Goal: Task Accomplishment & Management: Manage account settings

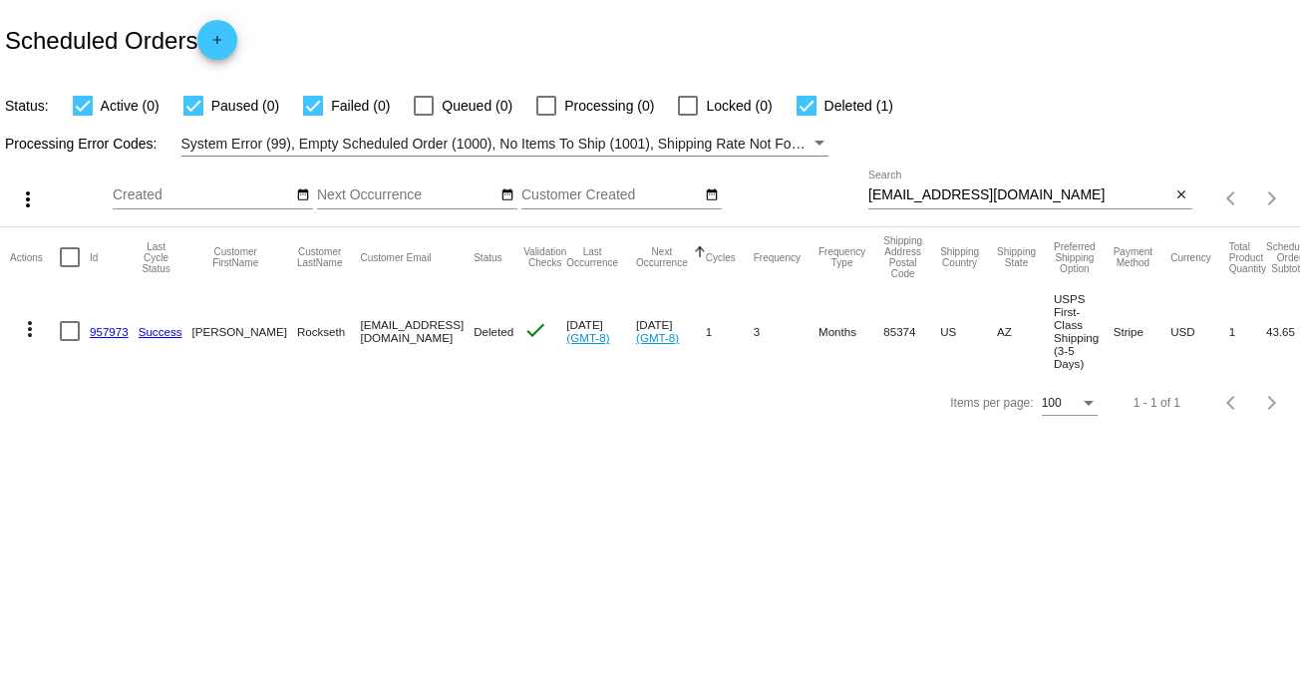
click at [949, 190] on input "[EMAIL_ADDRESS][DOMAIN_NAME]" at bounding box center [1019, 195] width 303 height 16
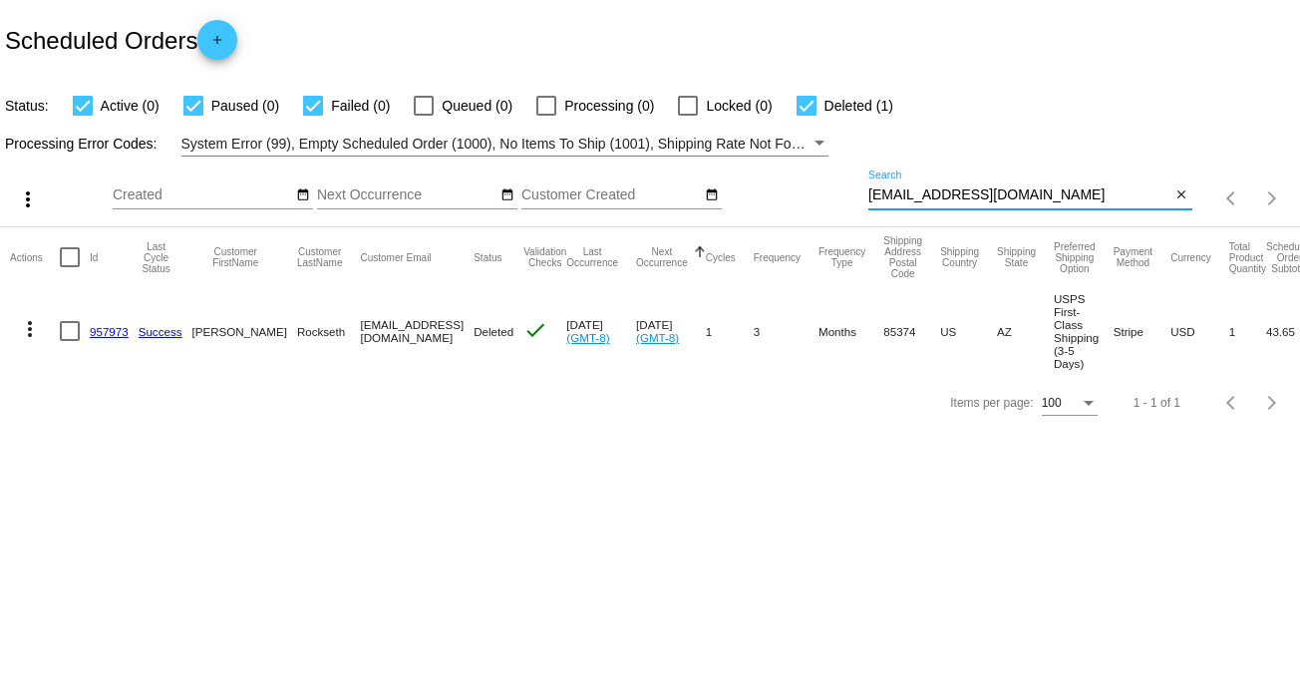
paste input "[PERSON_NAME]@rubberstampchamp"
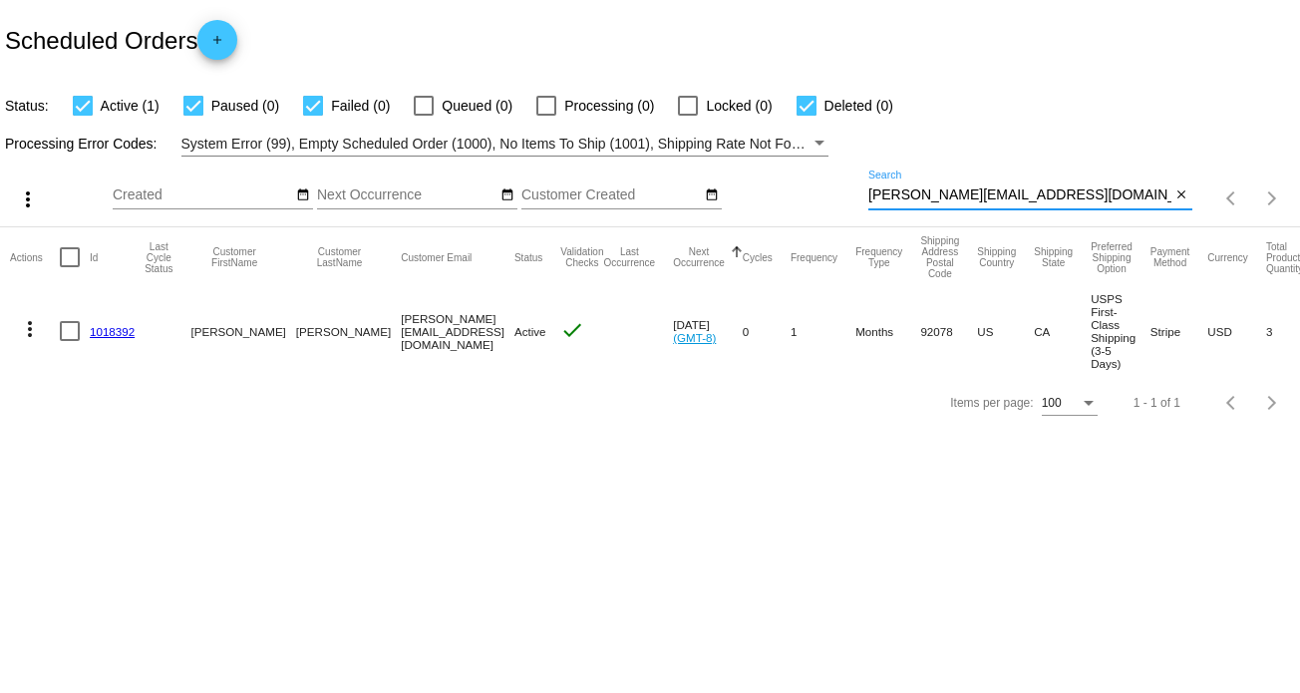
type input "[PERSON_NAME][EMAIL_ADDRESS][DOMAIN_NAME]"
click at [30, 332] on mat-icon "more_vert" at bounding box center [30, 329] width 24 height 24
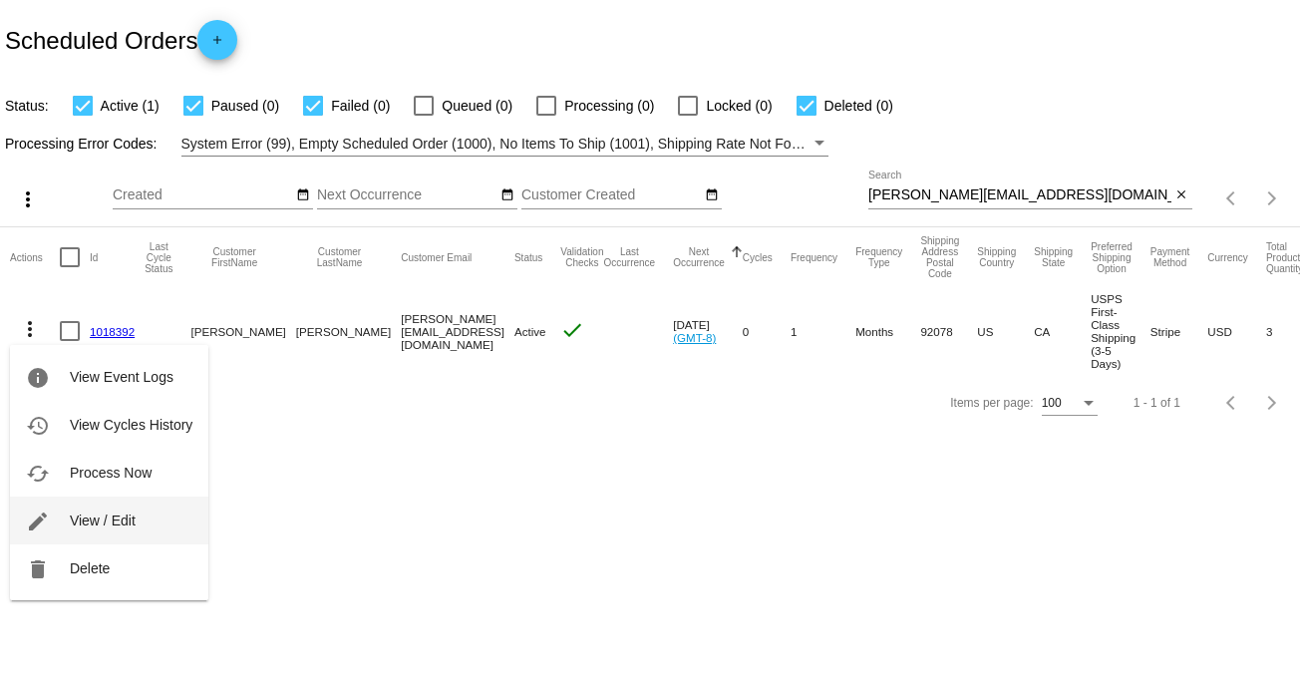
click at [102, 522] on span "View / Edit" at bounding box center [103, 520] width 66 height 16
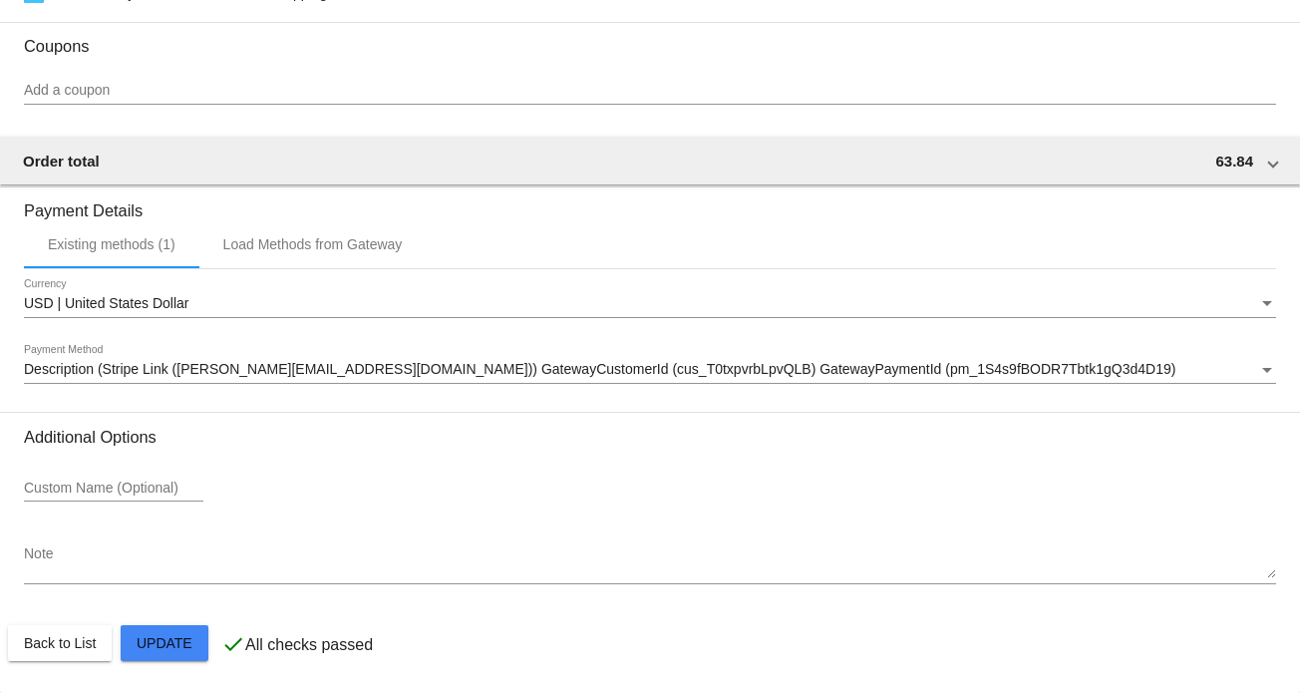
scroll to position [1549, 0]
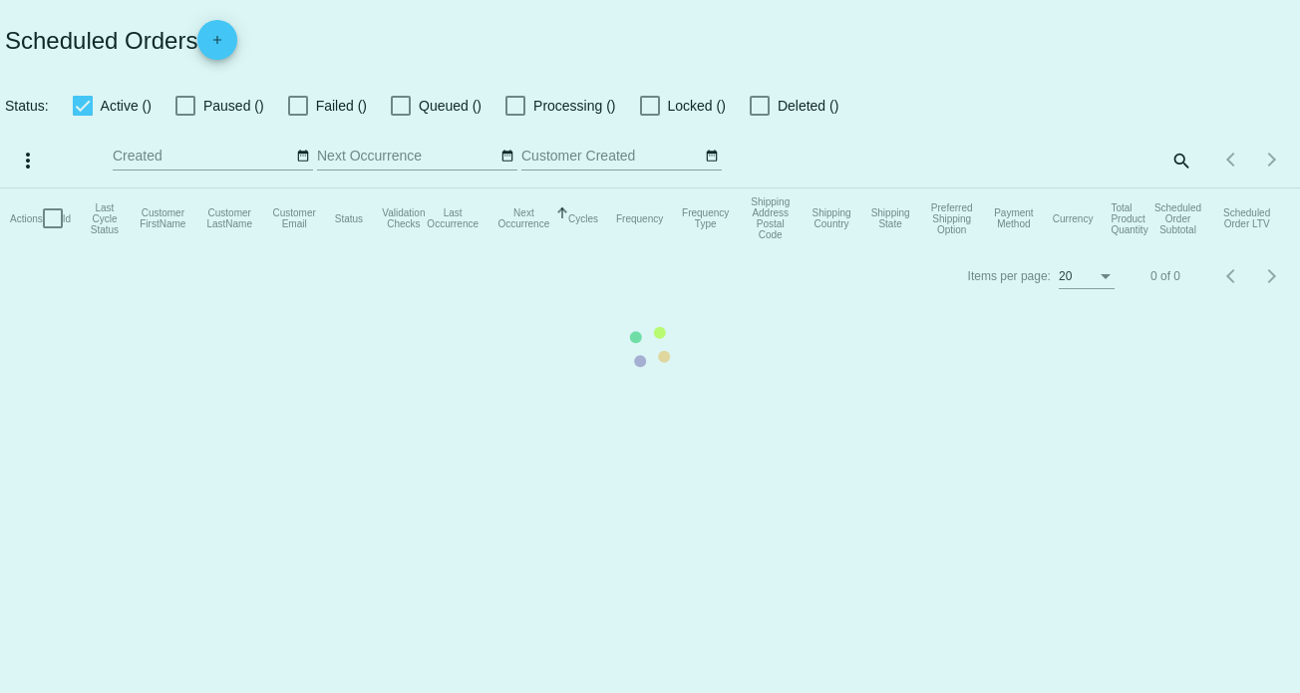
checkbox input "true"
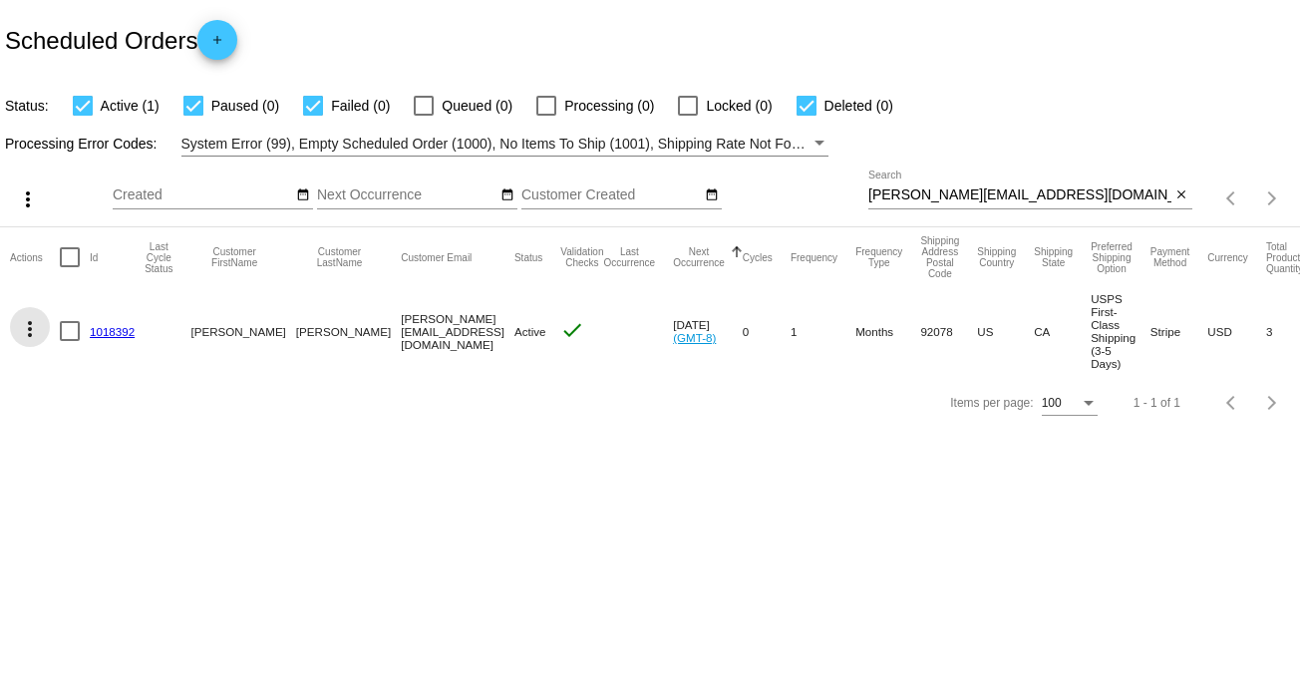
click at [20, 326] on mat-icon "more_vert" at bounding box center [30, 329] width 24 height 24
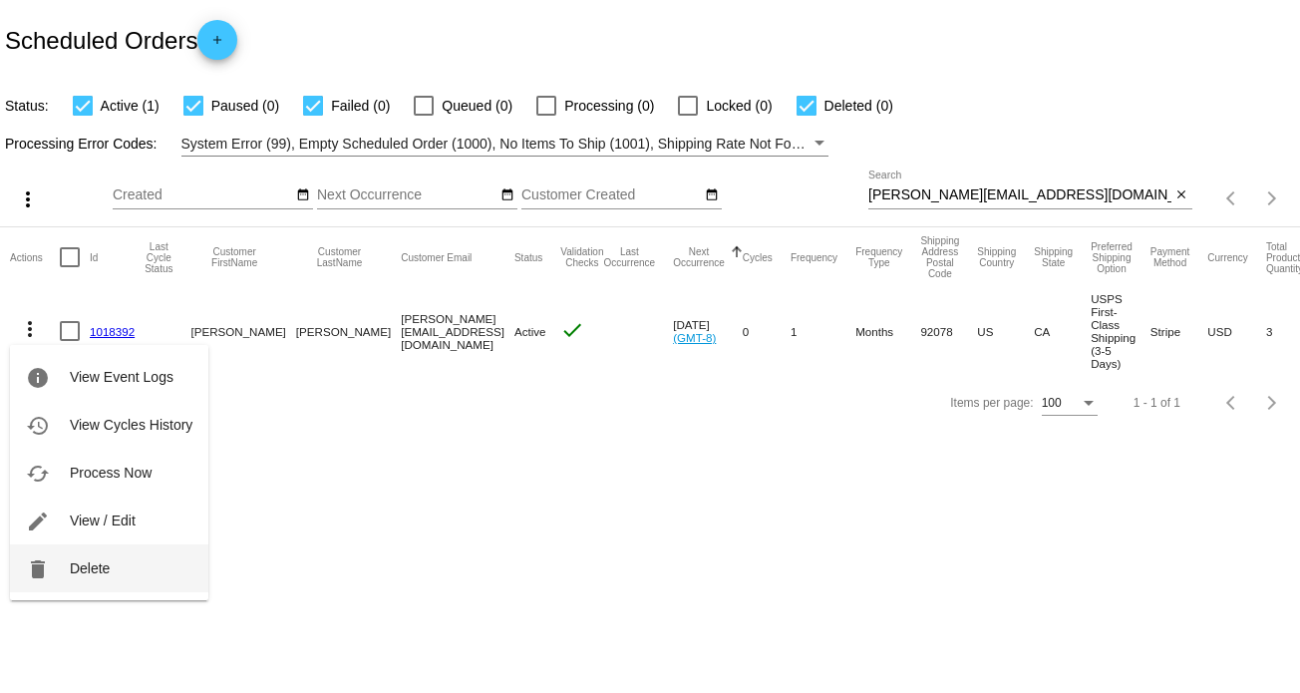
click at [90, 557] on button "delete Delete" at bounding box center [109, 568] width 198 height 48
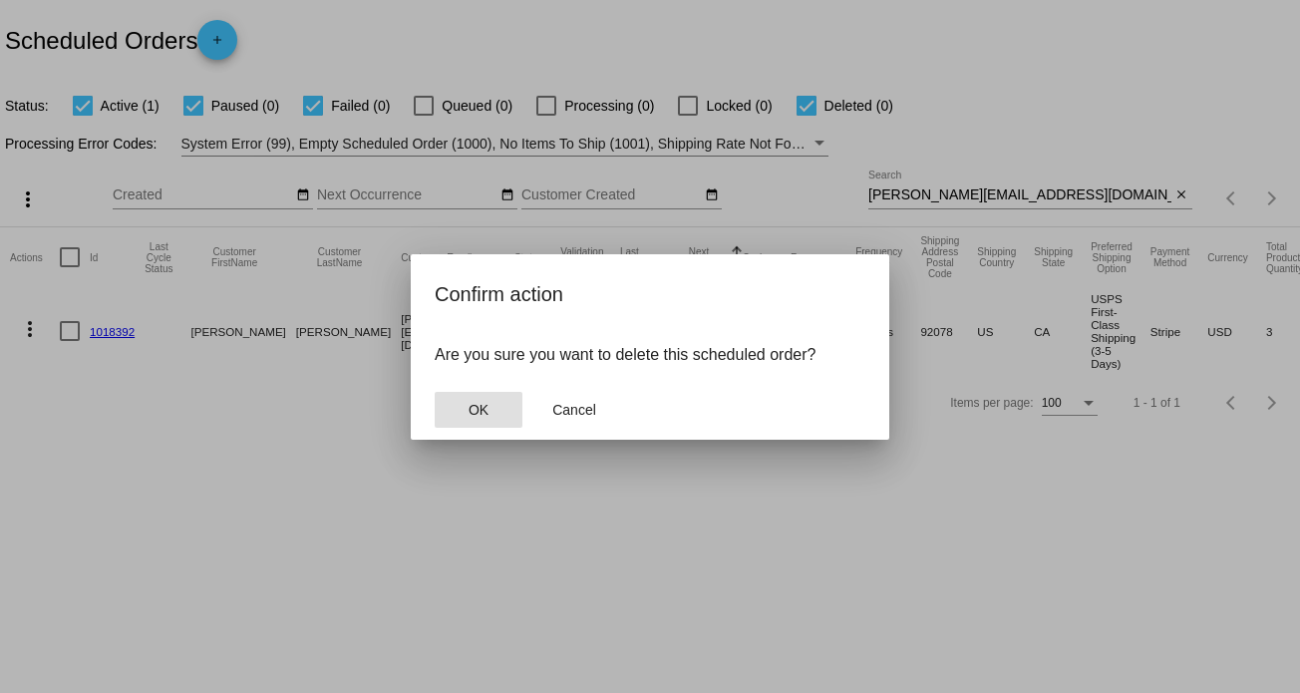
click at [491, 398] on button "OK" at bounding box center [479, 410] width 88 height 36
